Goal: Task Accomplishment & Management: Manage account settings

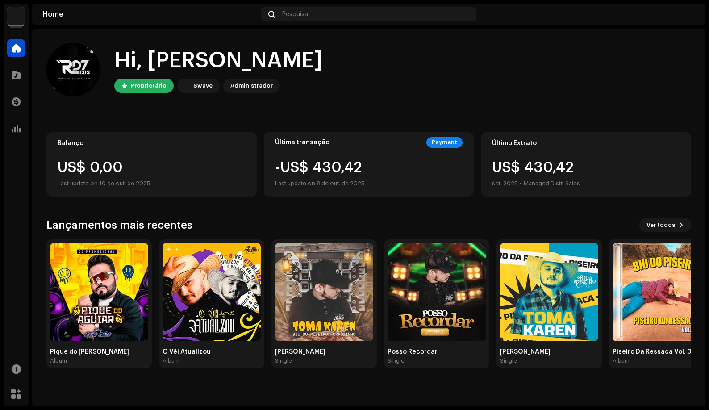
click at [21, 19] on img at bounding box center [16, 16] width 18 height 18
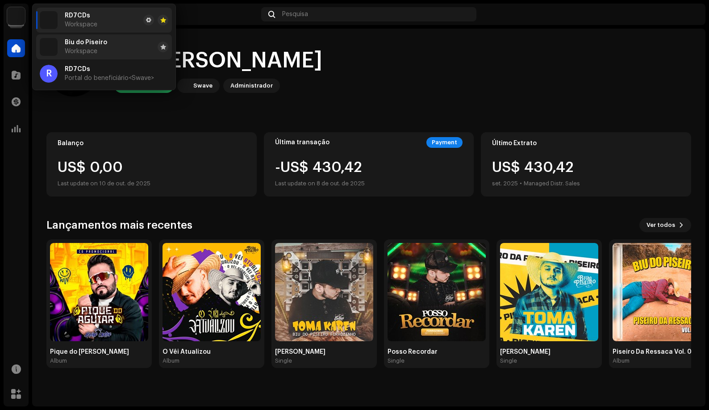
click at [117, 48] on li "Biu do Piseiro Workspace" at bounding box center [104, 46] width 136 height 25
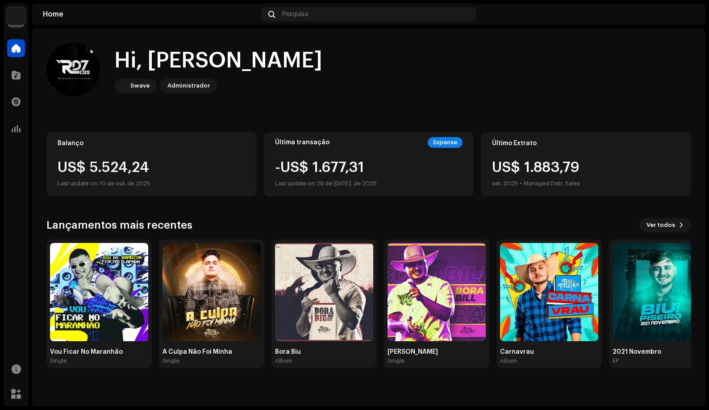
click at [451, 99] on home-user "Hi, Vinny Swave Administrador" at bounding box center [368, 77] width 645 height 68
click at [13, 24] on img at bounding box center [16, 16] width 18 height 18
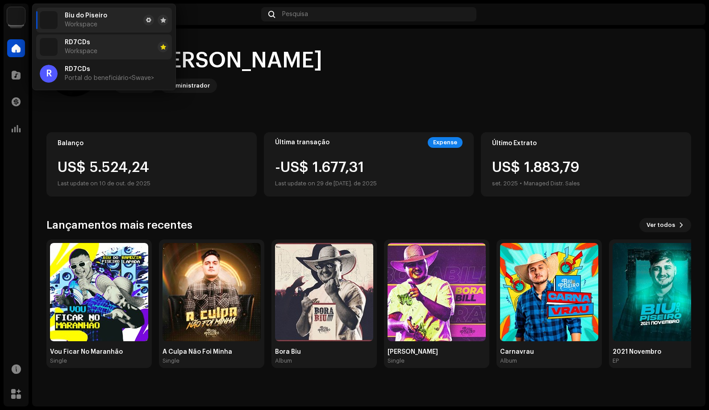
click at [97, 54] on li "RD7CDs Workspace" at bounding box center [104, 46] width 136 height 25
